Goal: Transaction & Acquisition: Purchase product/service

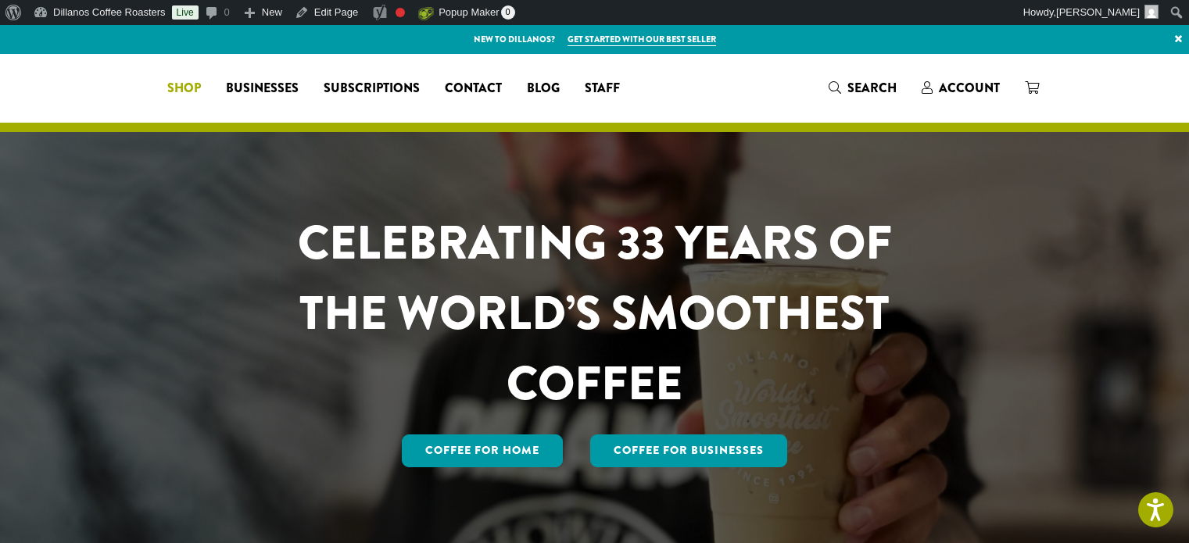
click at [201, 89] on span "Shop" at bounding box center [184, 89] width 34 height 20
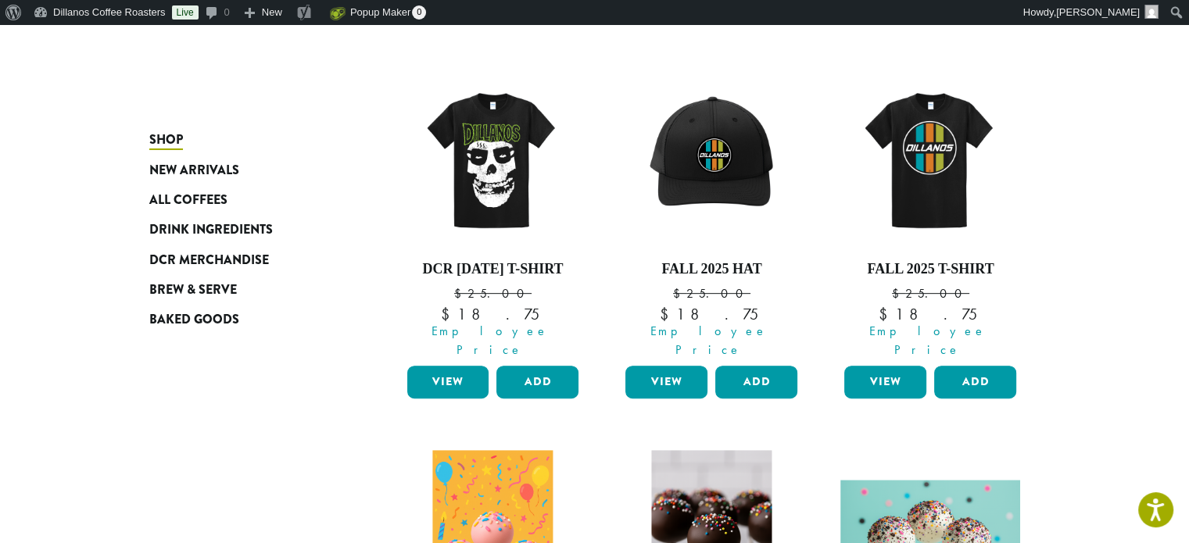
scroll to position [938, 0]
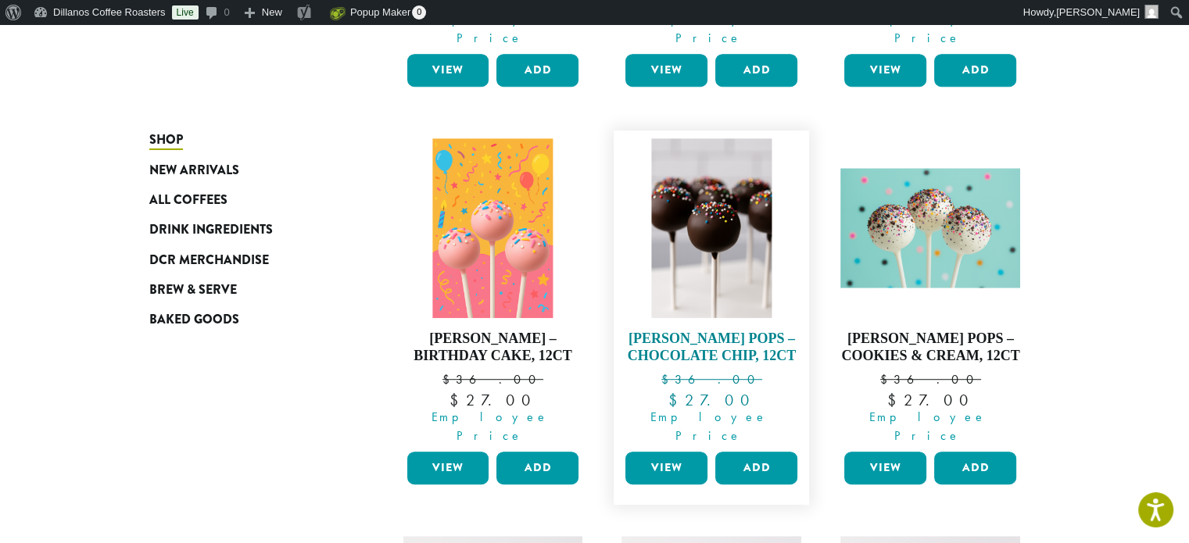
click at [766, 234] on img at bounding box center [712, 228] width 120 height 180
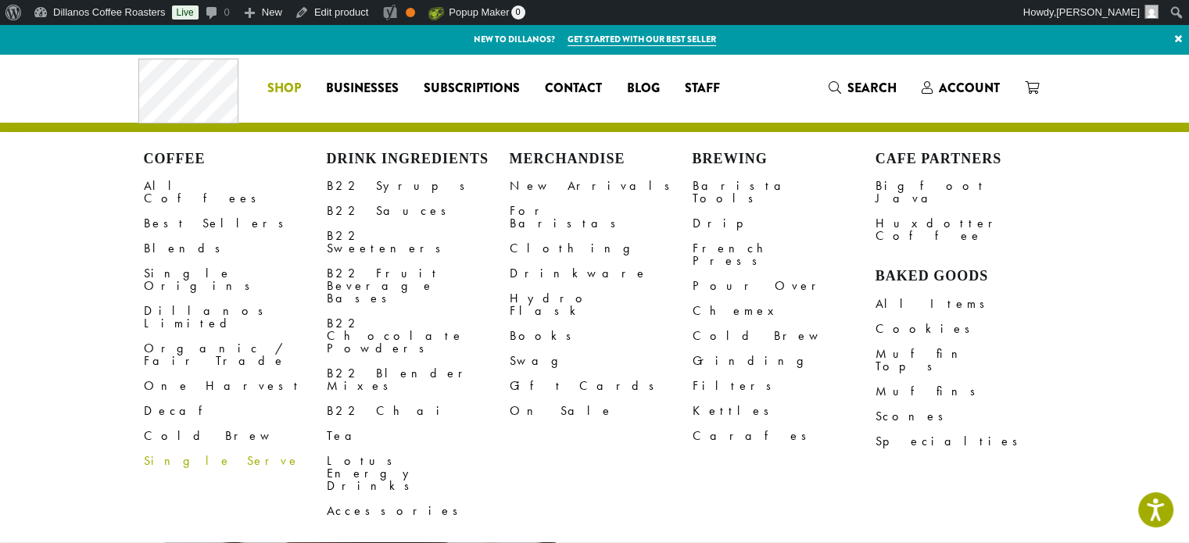
click at [299, 94] on span "Shop" at bounding box center [284, 89] width 34 height 20
click at [152, 239] on link "Blends" at bounding box center [235, 248] width 183 height 25
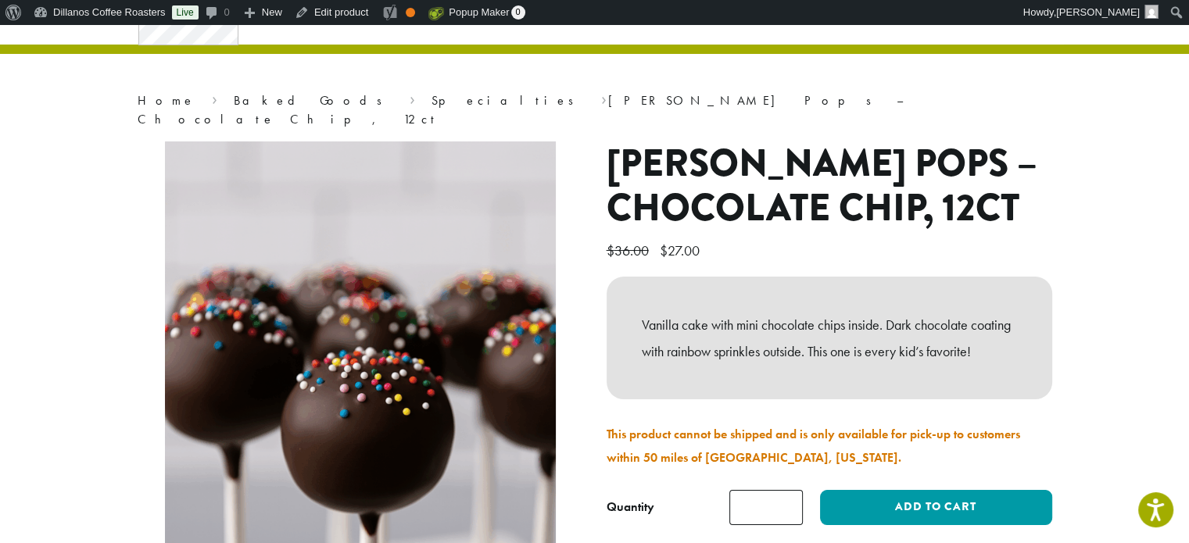
scroll to position [156, 0]
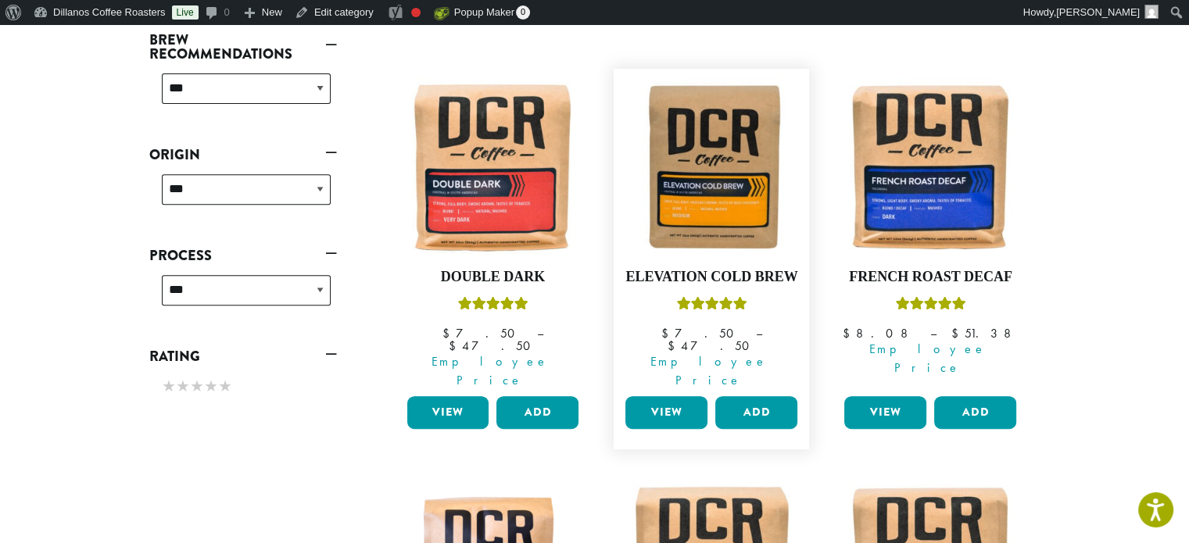
click at [673, 396] on link "View" at bounding box center [666, 412] width 82 height 33
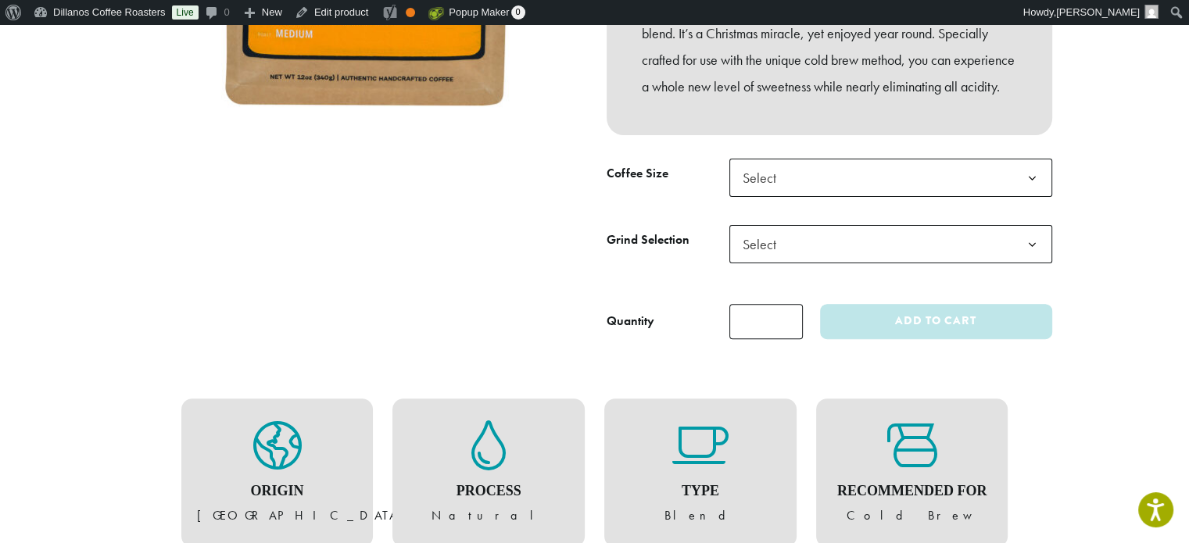
click at [787, 193] on span "Select" at bounding box center [763, 178] width 55 height 30
click at [801, 263] on span "Select" at bounding box center [890, 244] width 323 height 38
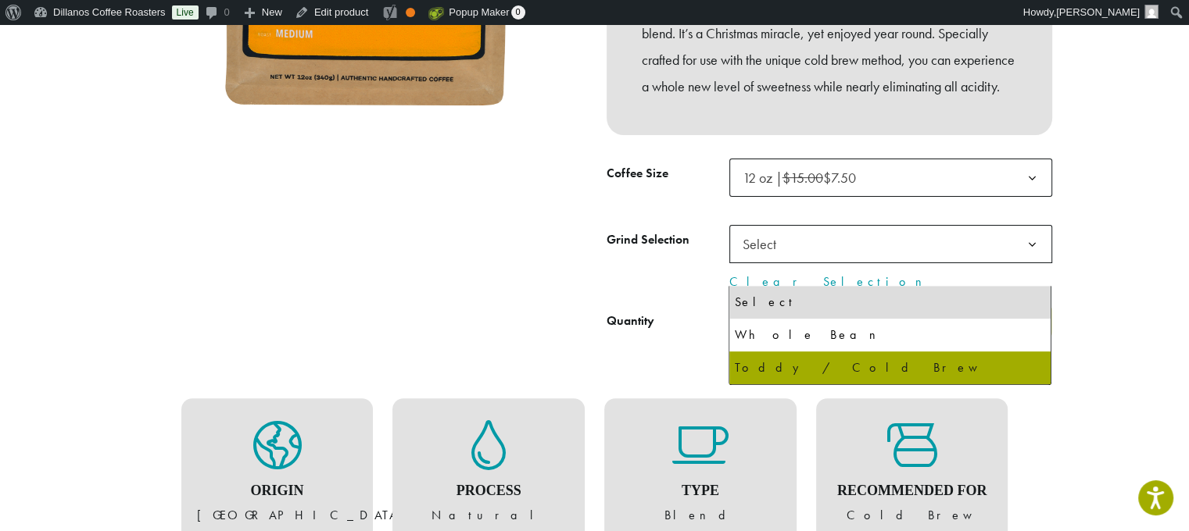
select select "*********"
select select "**********"
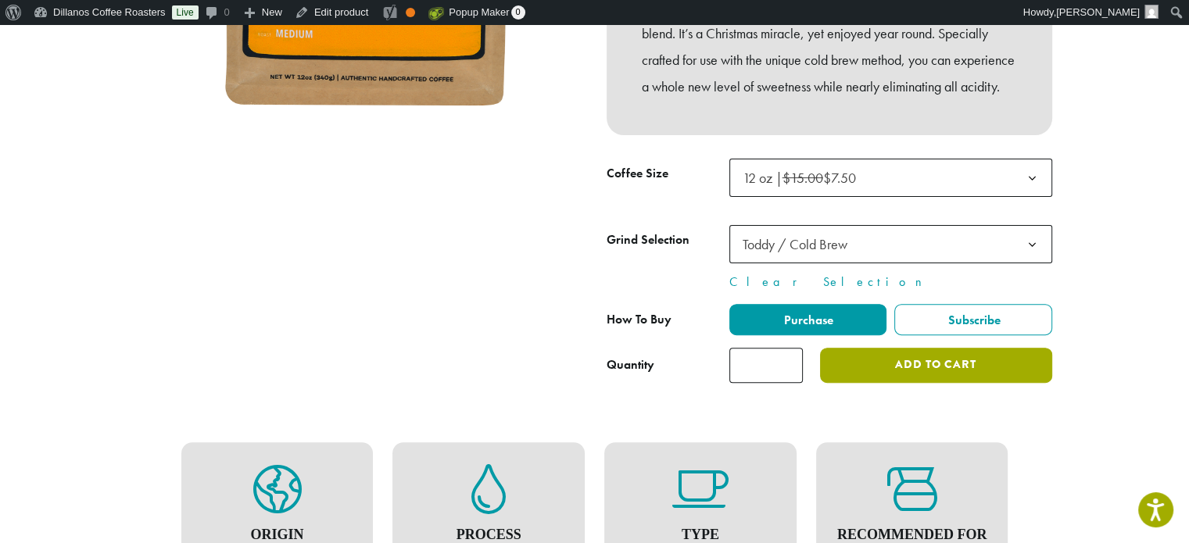
click at [955, 383] on button "Add to cart" at bounding box center [935, 365] width 231 height 35
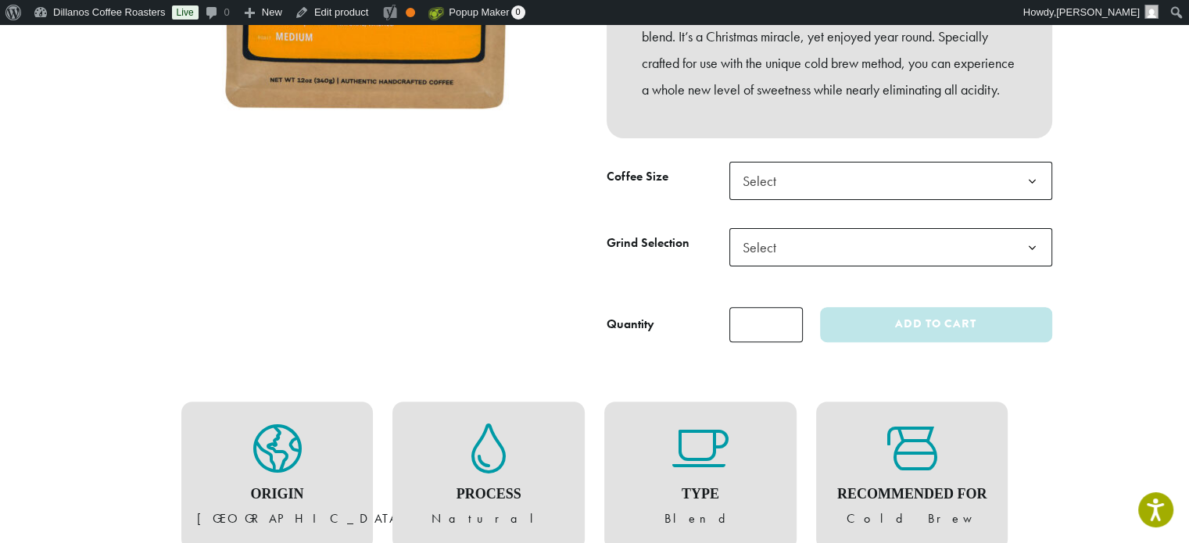
scroll to position [469, 0]
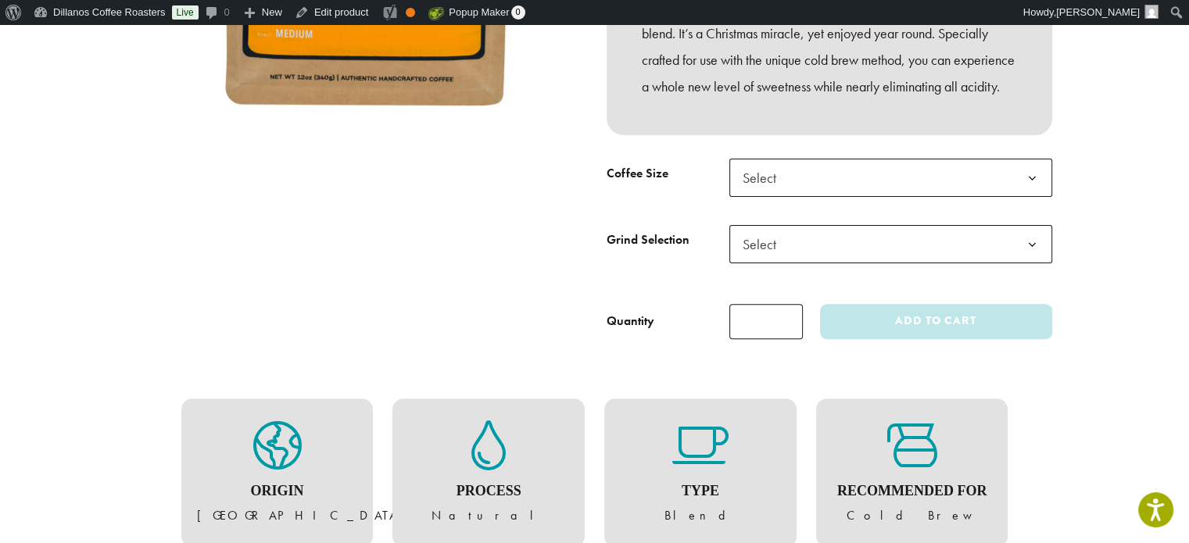
click at [776, 184] on div "**********" at bounding box center [829, 42] width 469 height 620
click at [790, 193] on span "Select" at bounding box center [763, 178] width 55 height 30
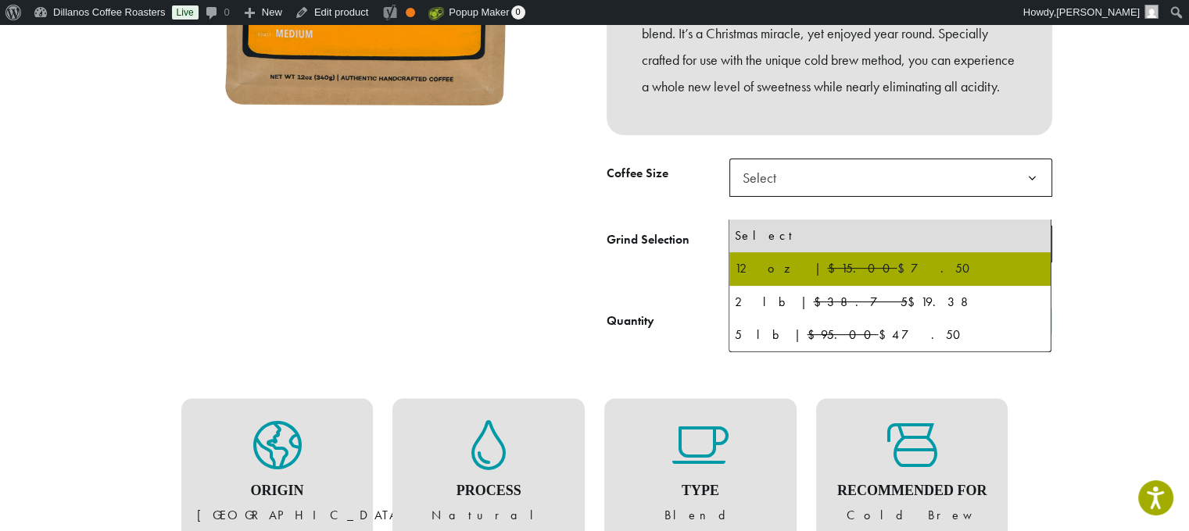
drag, startPoint x: 796, startPoint y: 259, endPoint x: 818, endPoint y: 262, distance: 22.0
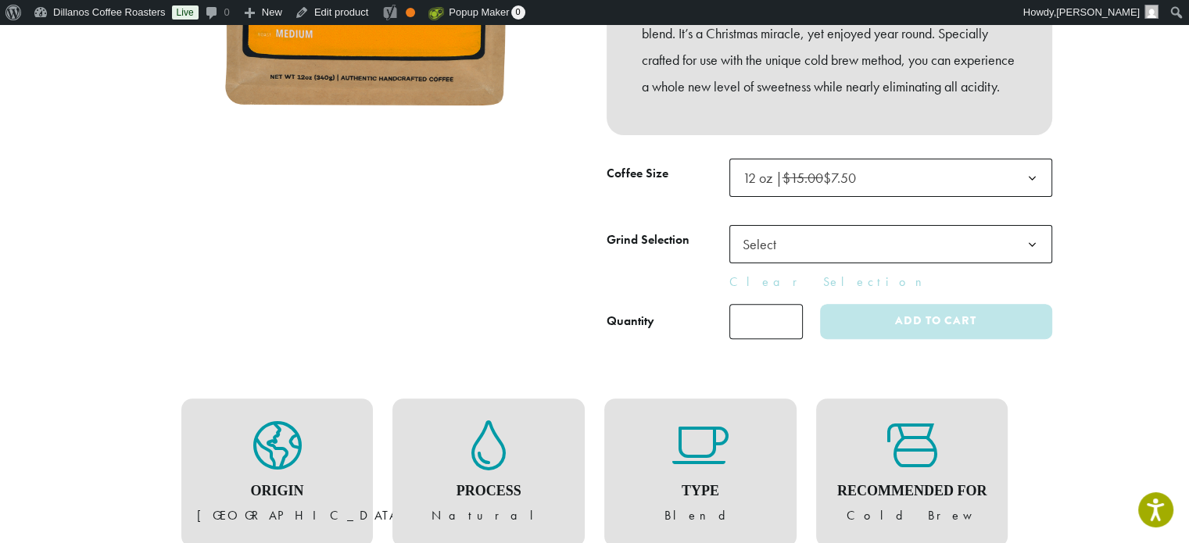
click at [829, 263] on span "Select" at bounding box center [890, 244] width 323 height 38
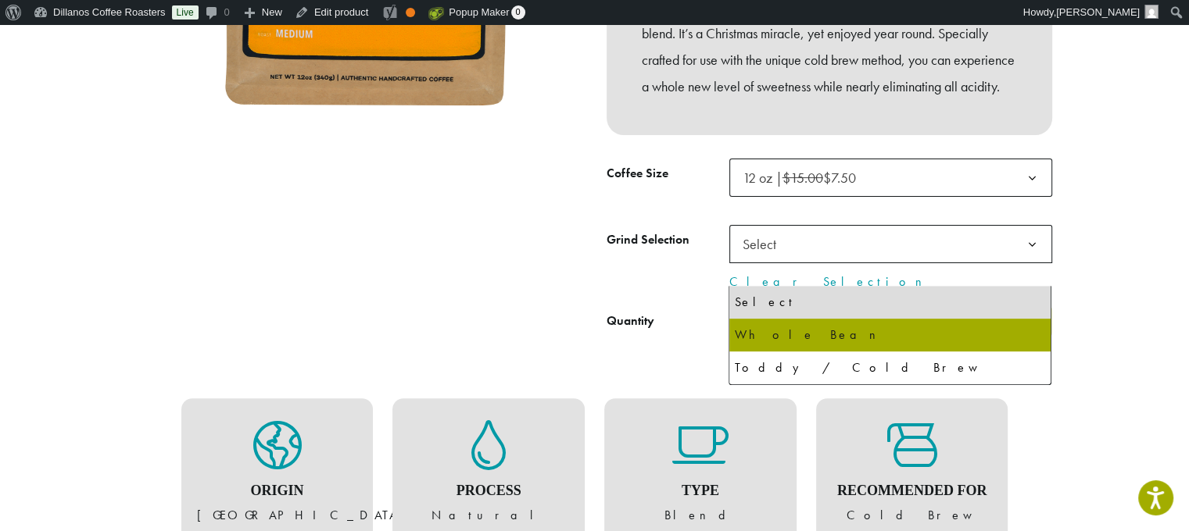
select select "*********"
select select "**********"
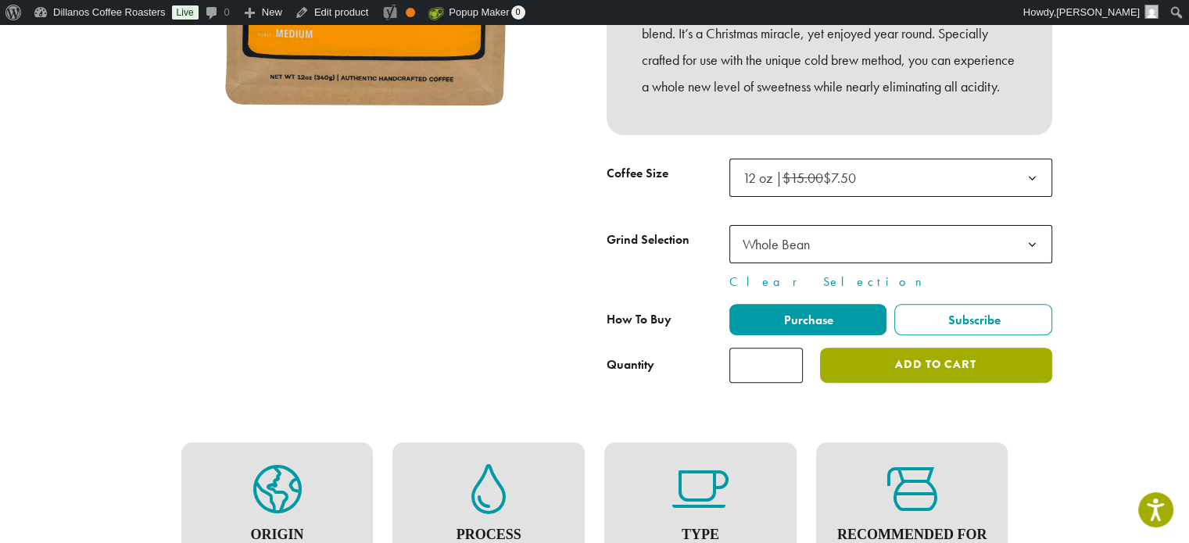
click at [939, 383] on button "Add to cart" at bounding box center [935, 365] width 231 height 35
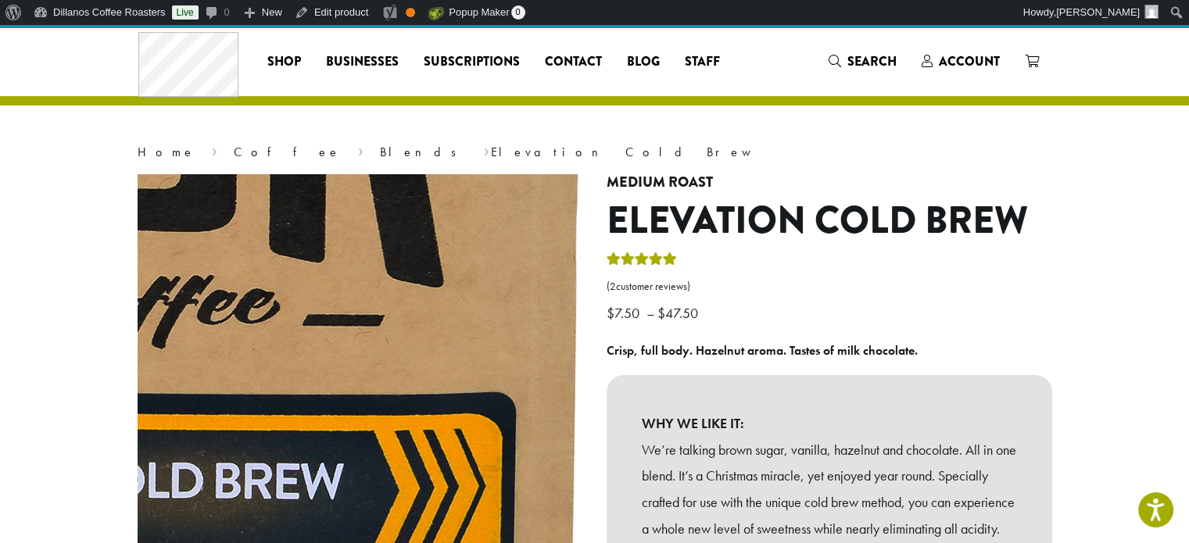
scroll to position [0, 0]
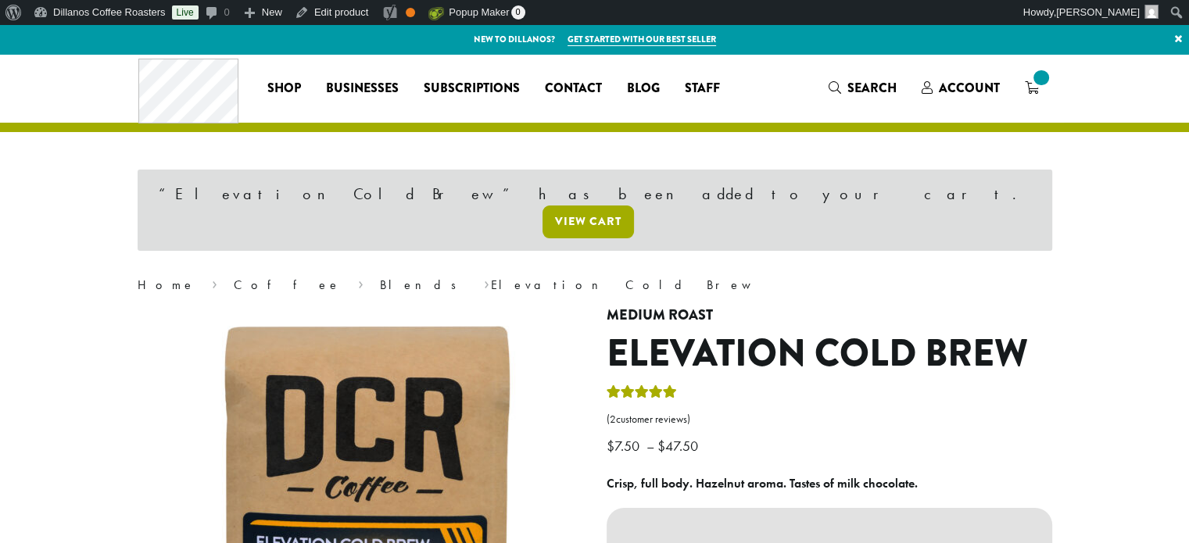
click at [634, 206] on link "View cart" at bounding box center [587, 222] width 91 height 33
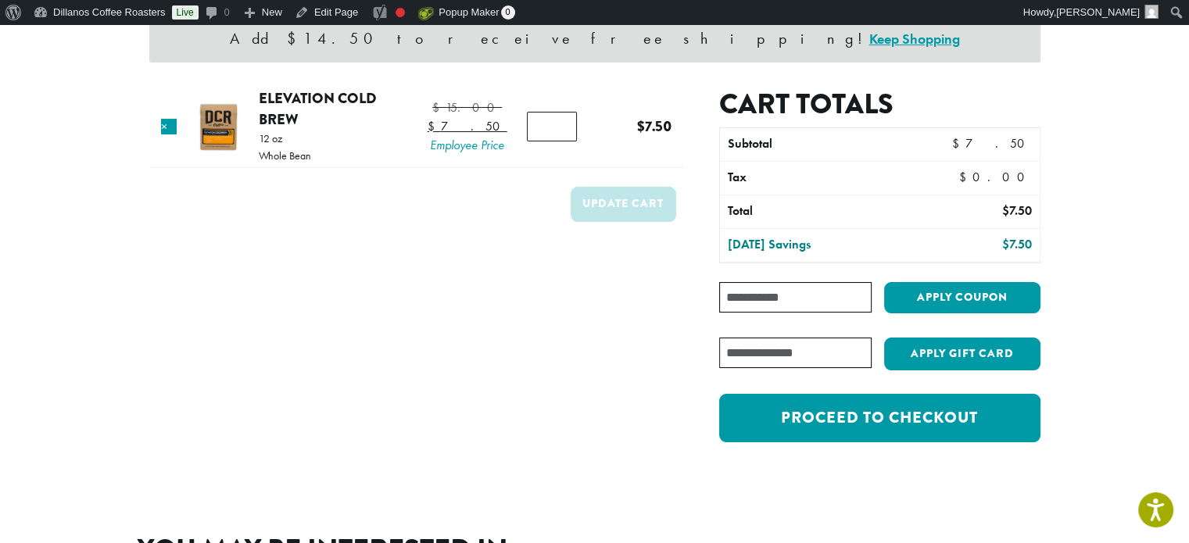
scroll to position [156, 0]
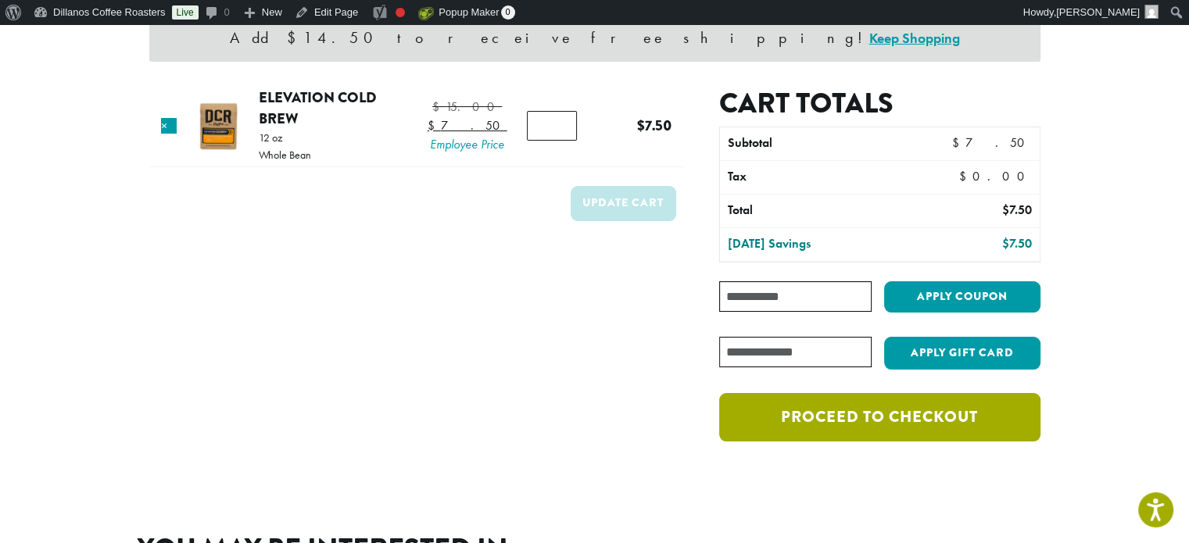
click at [927, 415] on link "Proceed to checkout" at bounding box center [879, 417] width 320 height 48
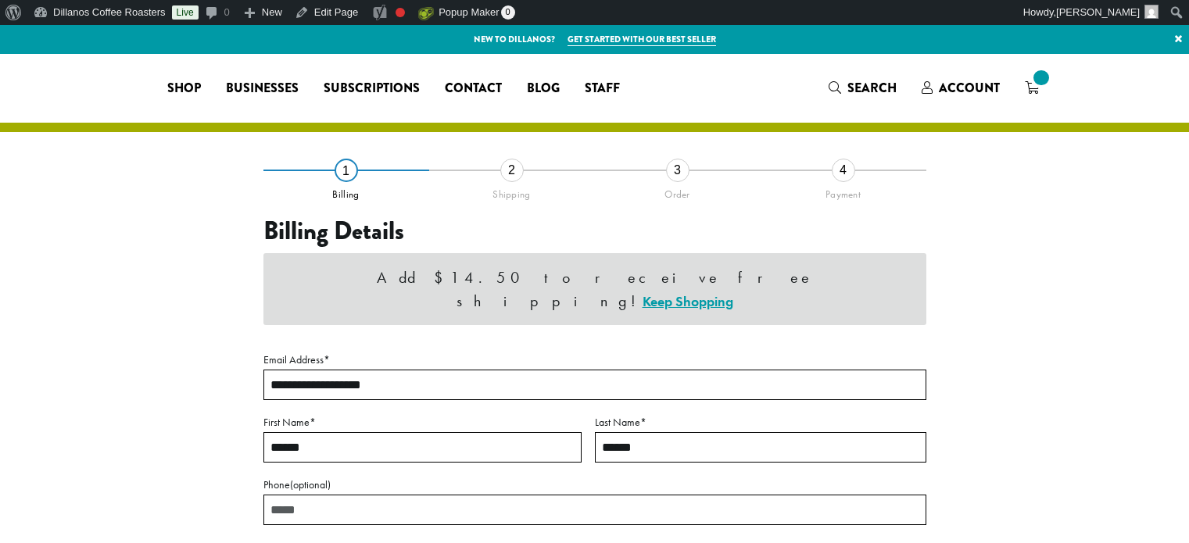
select select "**"
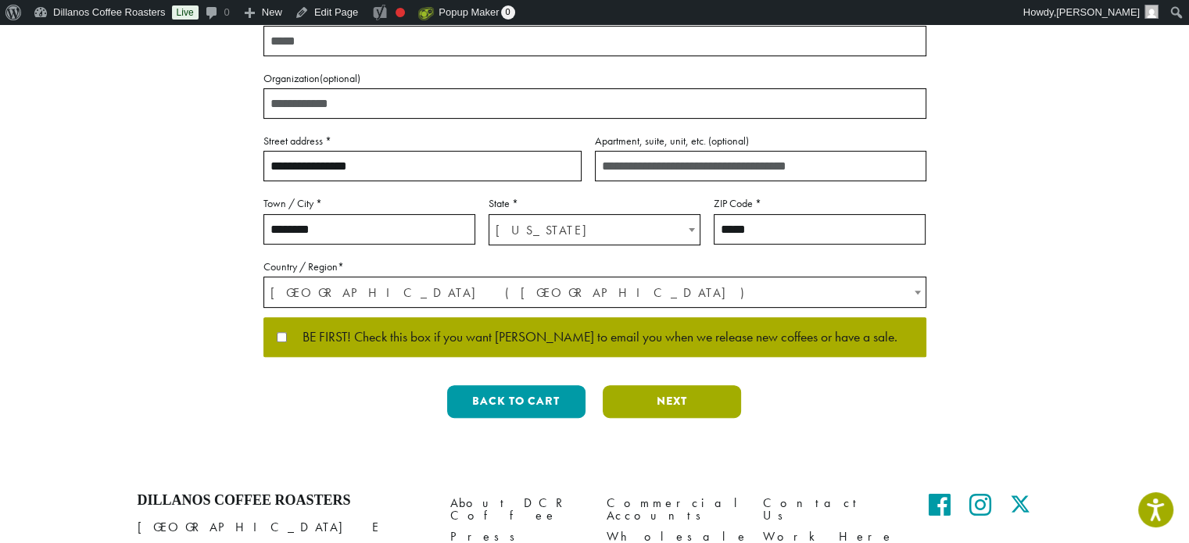
click at [679, 387] on button "Next" at bounding box center [672, 401] width 138 height 33
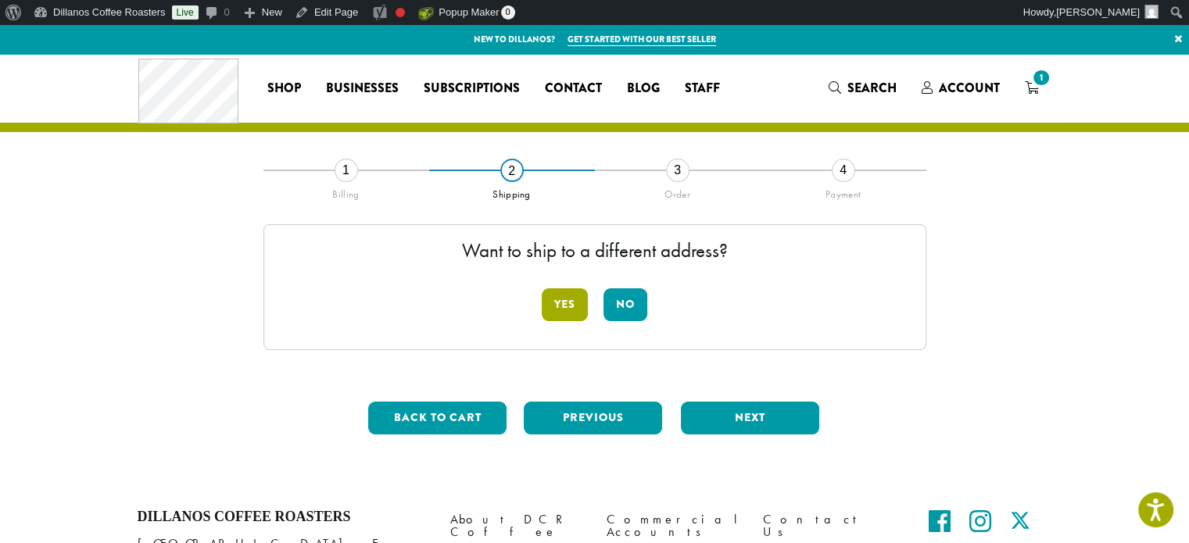
click at [571, 309] on button "Yes" at bounding box center [565, 304] width 46 height 33
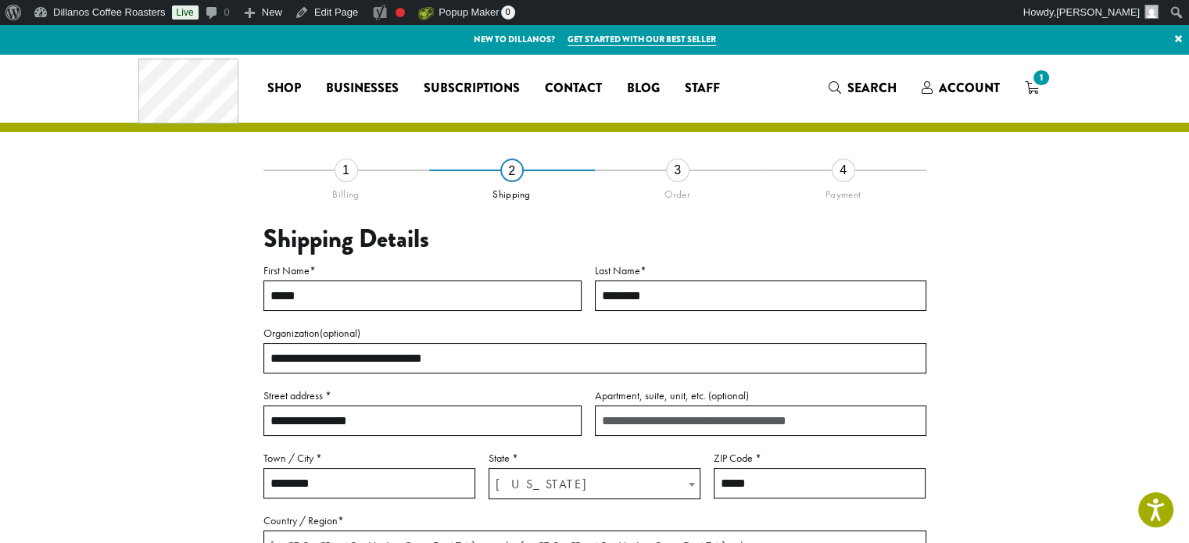
scroll to position [391, 0]
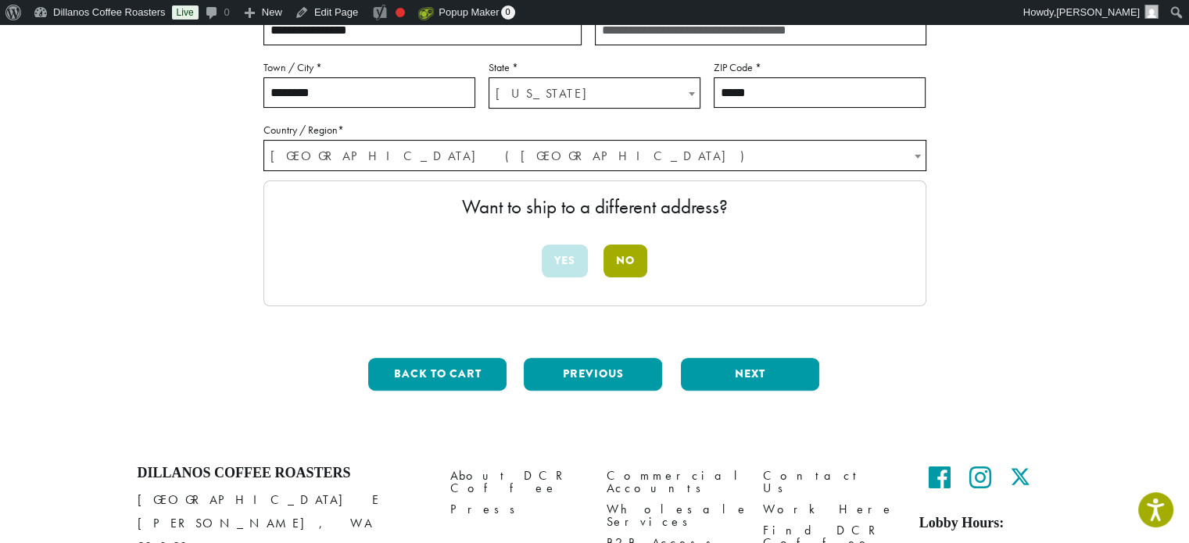
click at [632, 260] on button "No" at bounding box center [625, 261] width 44 height 33
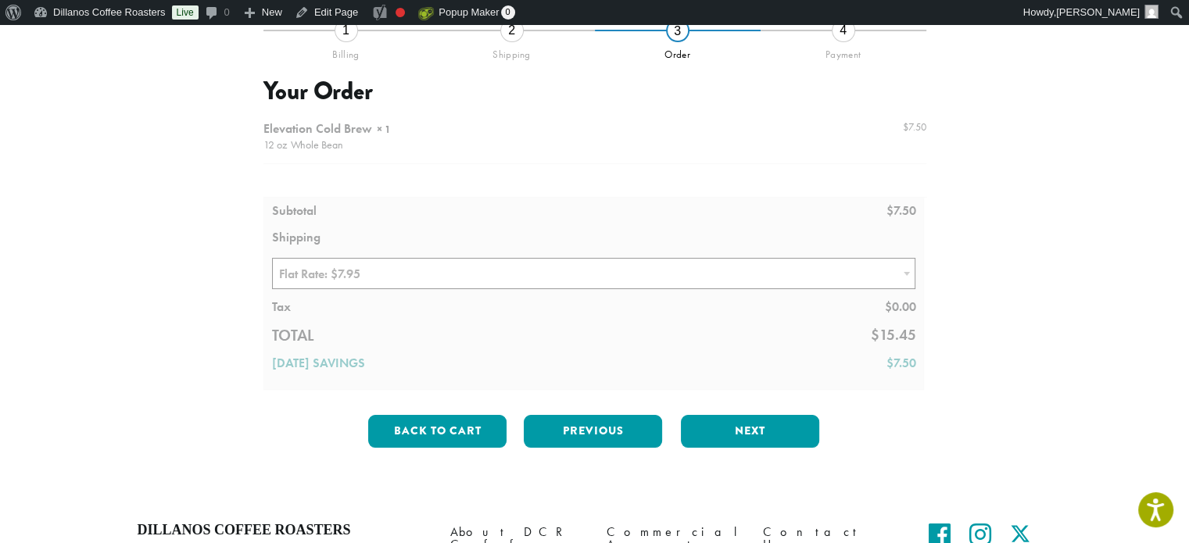
scroll to position [0, 0]
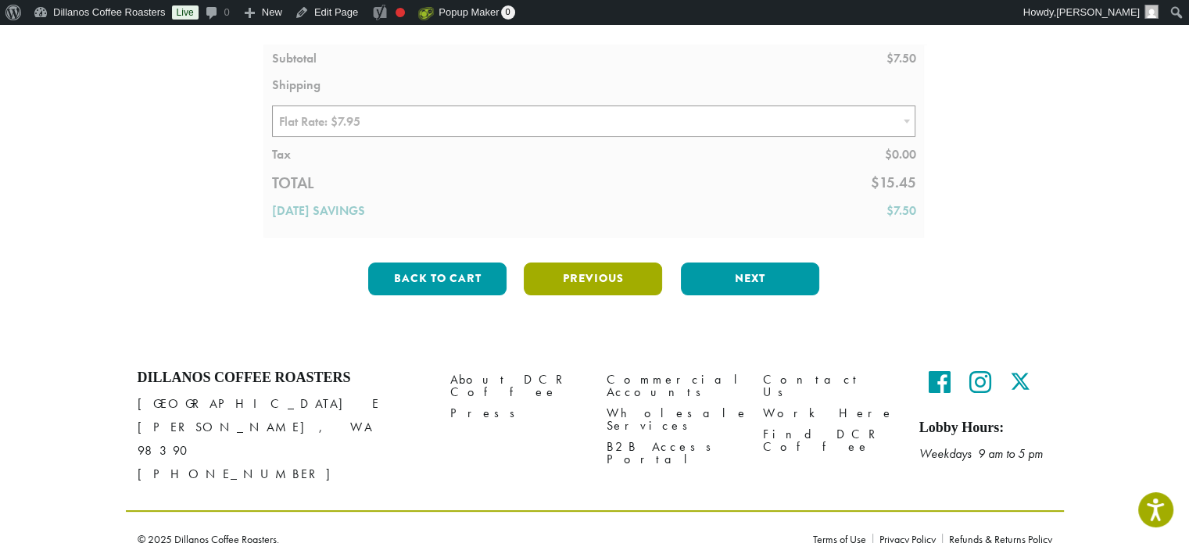
click at [605, 271] on button "Previous" at bounding box center [593, 279] width 138 height 33
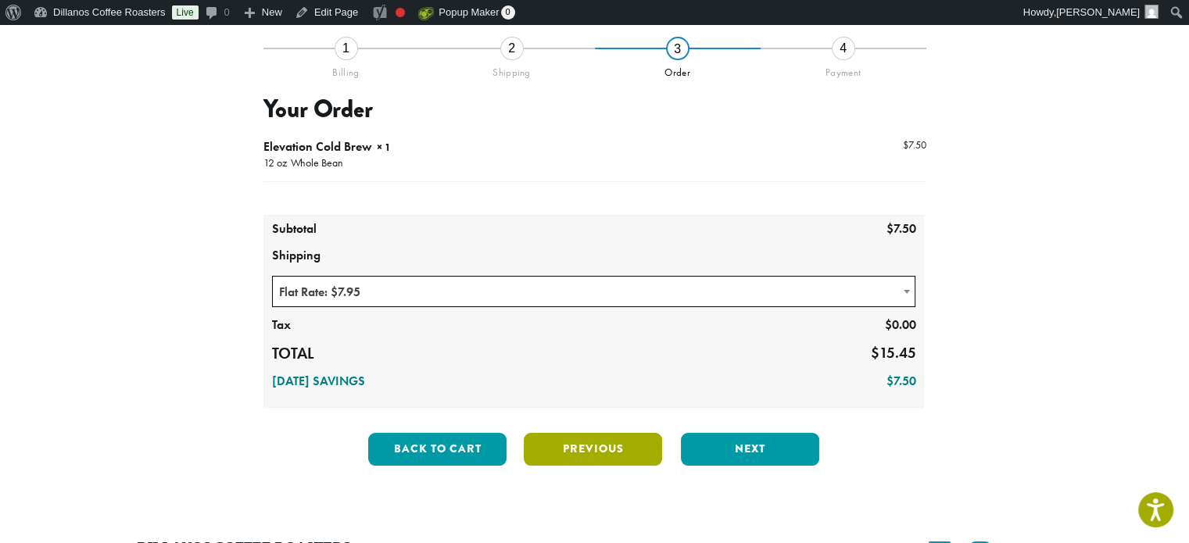
scroll to position [114, 0]
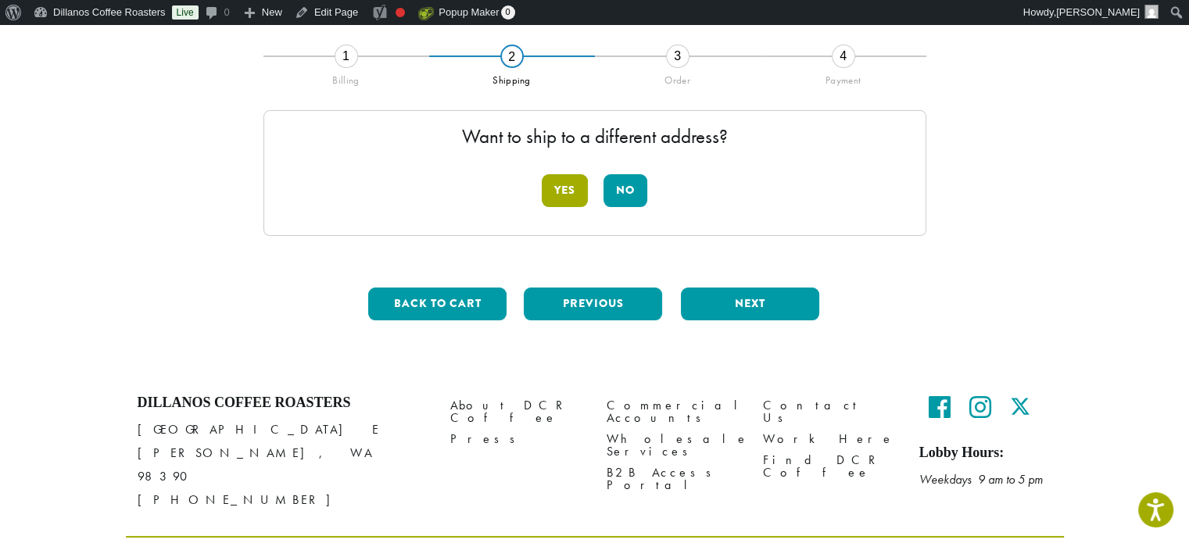
click at [565, 188] on button "Yes" at bounding box center [565, 190] width 46 height 33
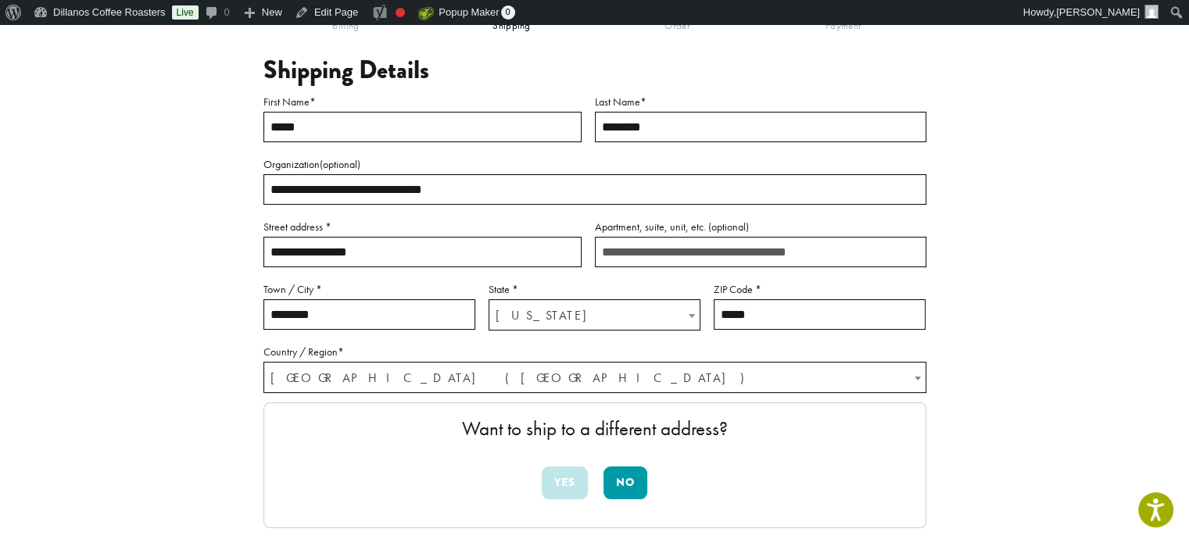
scroll to position [192, 0]
